Goal: Check status: Check status

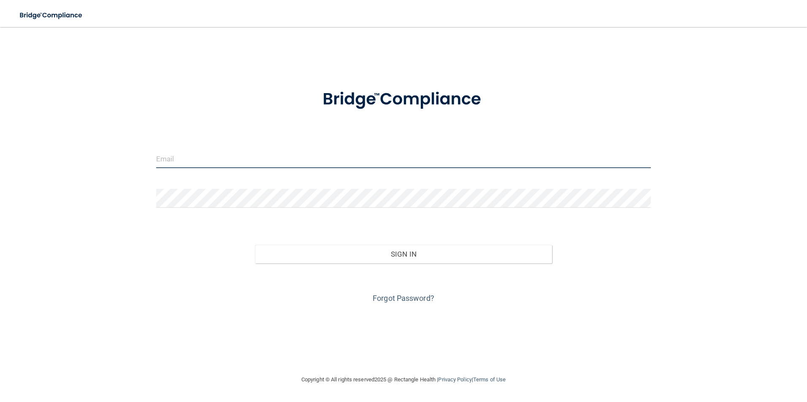
click at [201, 156] on input "email" at bounding box center [403, 158] width 495 height 19
type input "[EMAIL_ADDRESS][DOMAIN_NAME]"
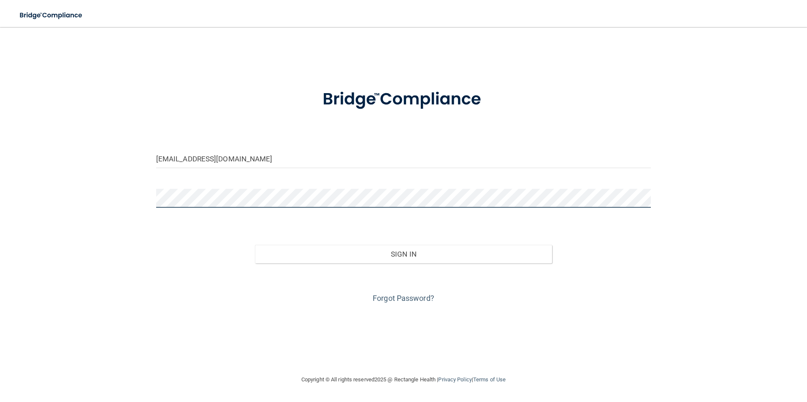
click at [255, 245] on button "Sign In" at bounding box center [403, 254] width 297 height 19
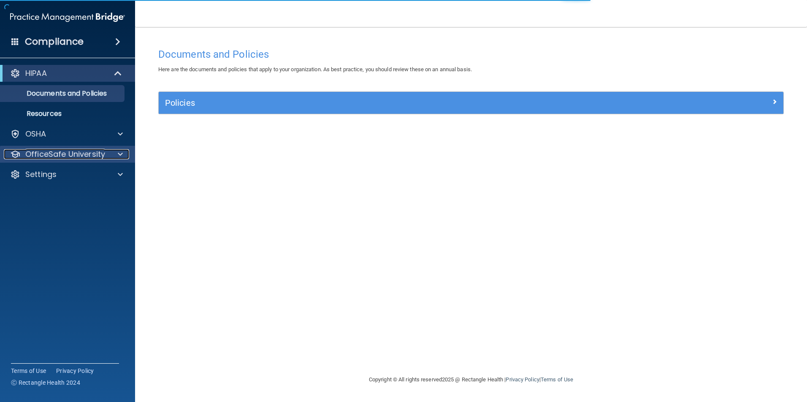
click at [99, 156] on p "OfficeSafe University" at bounding box center [65, 154] width 80 height 10
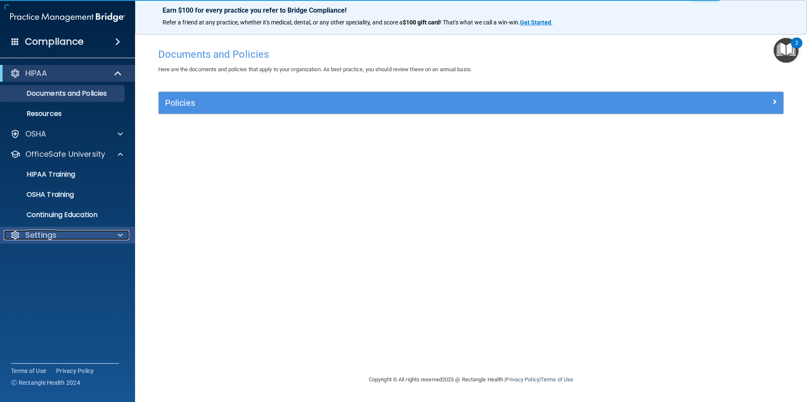
click at [73, 232] on div "Settings" at bounding box center [56, 235] width 105 height 10
click at [78, 255] on p "My Account" at bounding box center [62, 255] width 115 height 8
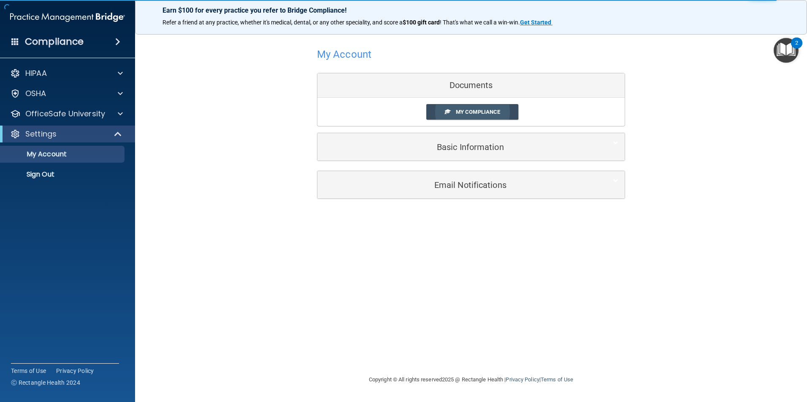
click at [460, 115] on span "My Compliance" at bounding box center [478, 112] width 44 height 6
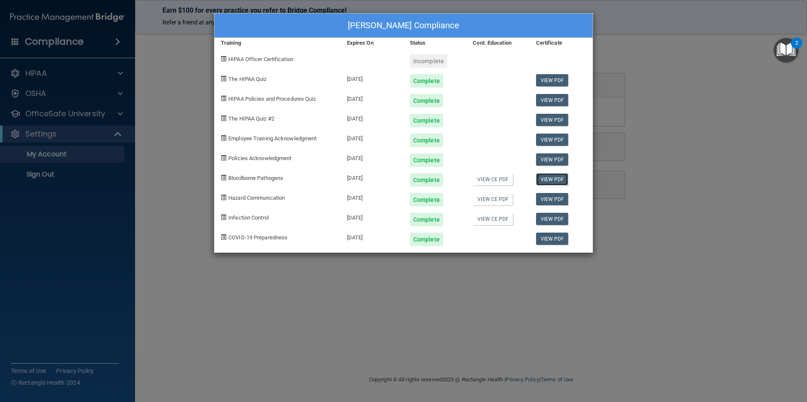
click at [543, 180] on link "View PDF" at bounding box center [552, 179] width 32 height 12
click at [547, 220] on link "View PDF" at bounding box center [552, 219] width 32 height 12
click at [421, 218] on div "Complete" at bounding box center [426, 220] width 33 height 14
click at [568, 242] on div "View PDF" at bounding box center [560, 237] width 63 height 20
click at [561, 242] on link "View PDF" at bounding box center [552, 239] width 32 height 12
